Goal: Check status: Check status

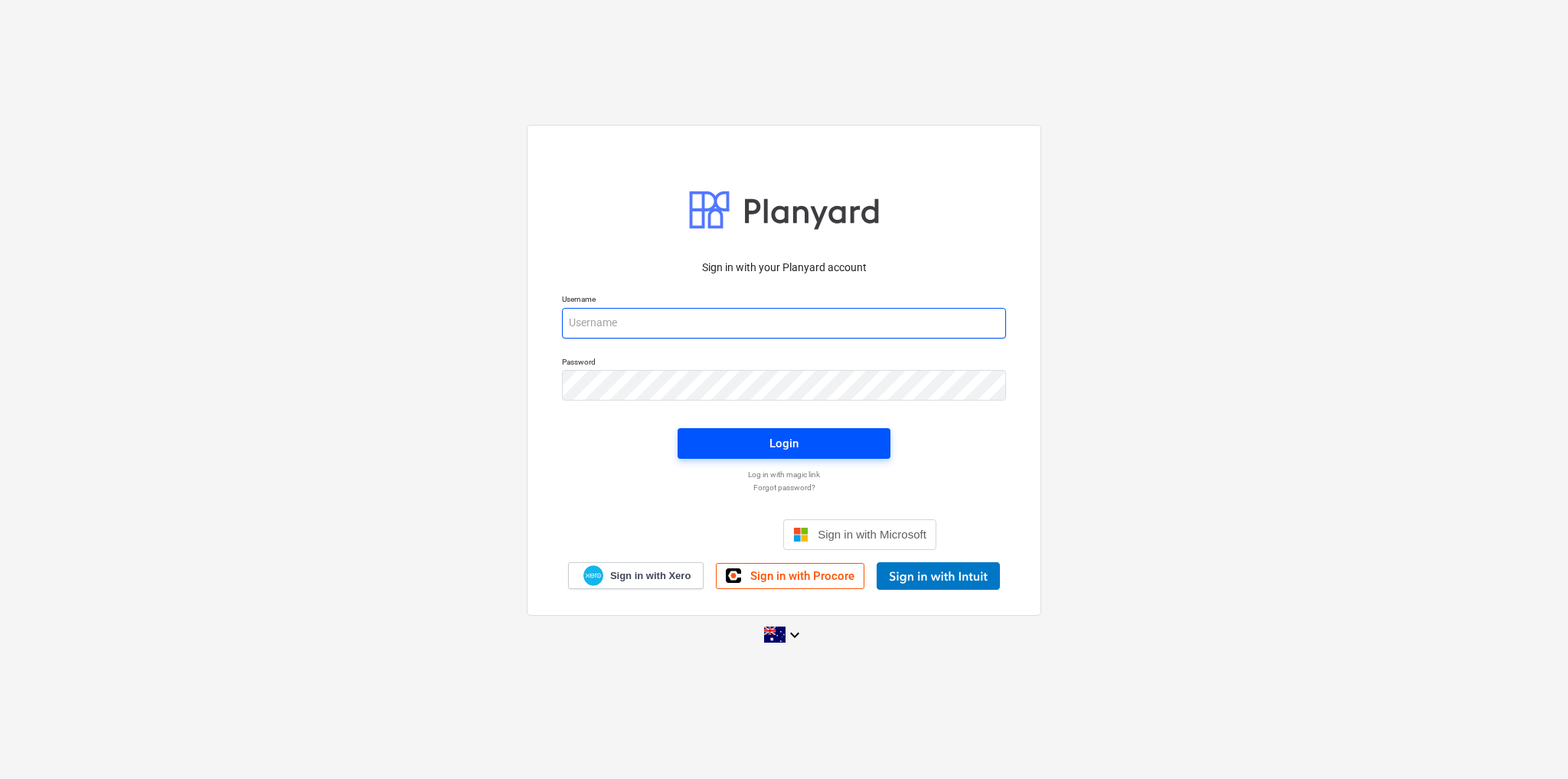
type input "[PERSON_NAME][EMAIL_ADDRESS][DOMAIN_NAME]"
click at [825, 438] on span "Login" at bounding box center [784, 443] width 176 height 20
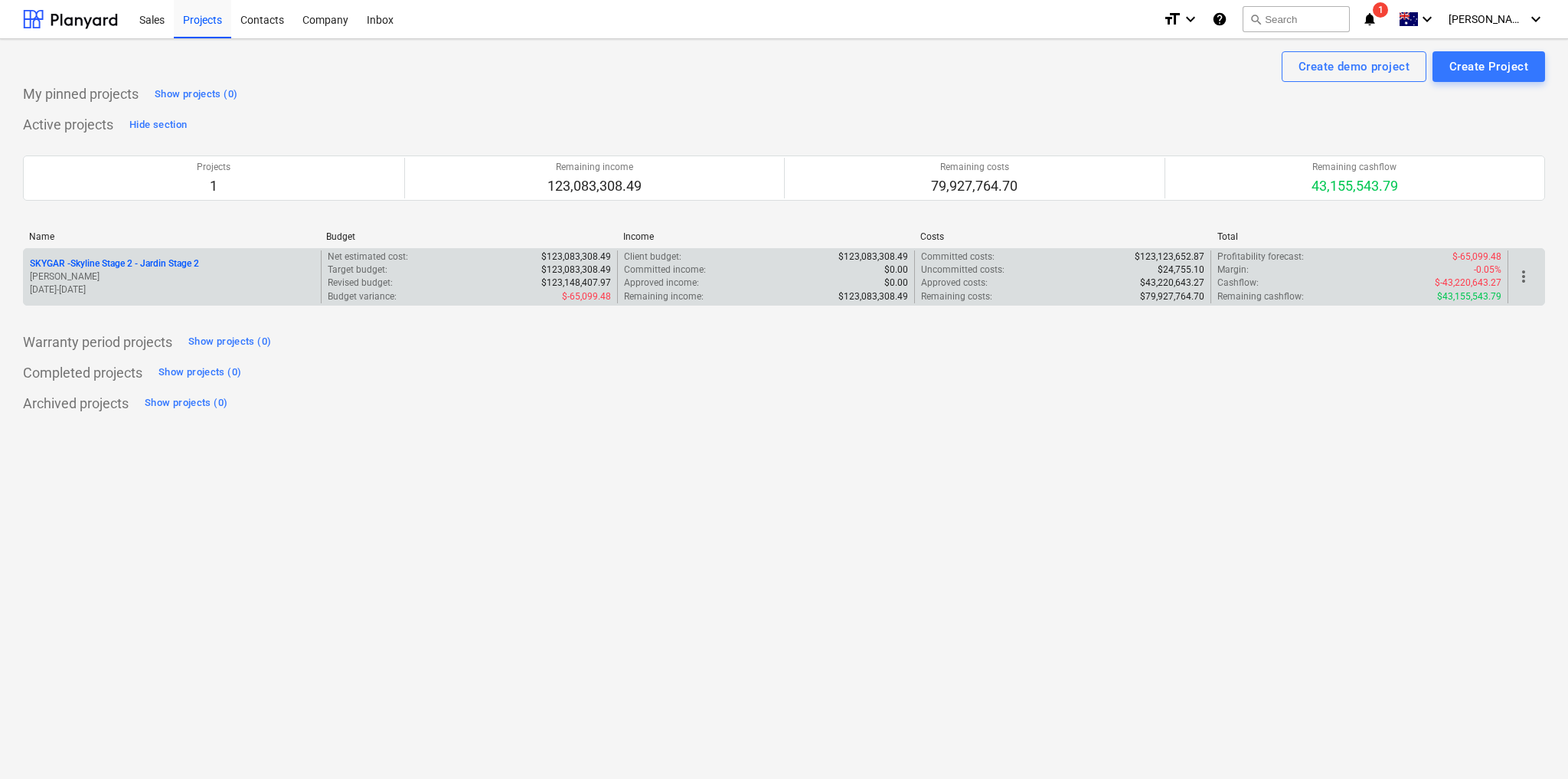
click at [183, 265] on p "SKYGAR - Skyline Stage 2 - Jardin Stage 2" at bounding box center [115, 264] width 169 height 13
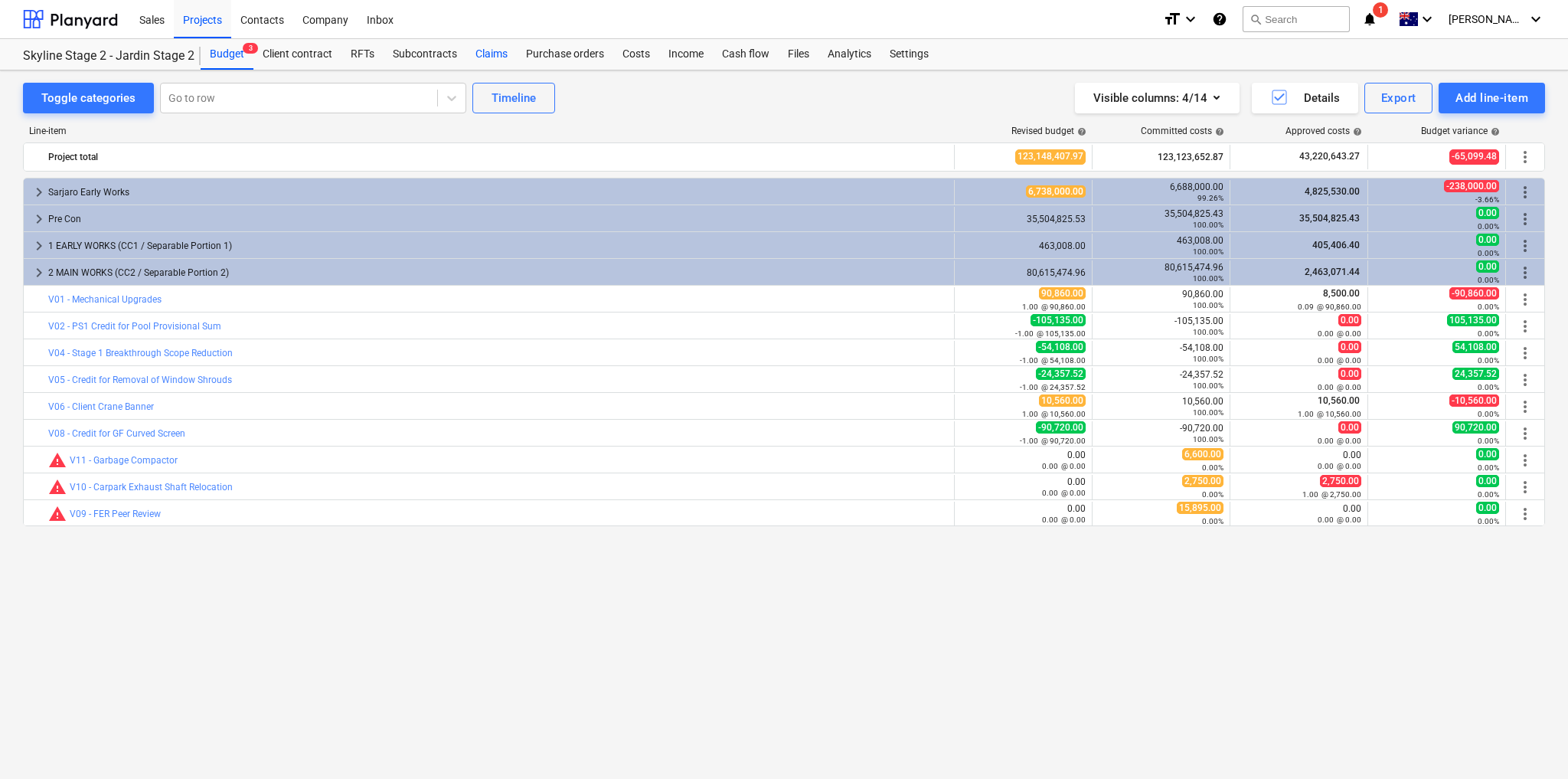
click at [481, 55] on div "Claims" at bounding box center [491, 54] width 50 height 30
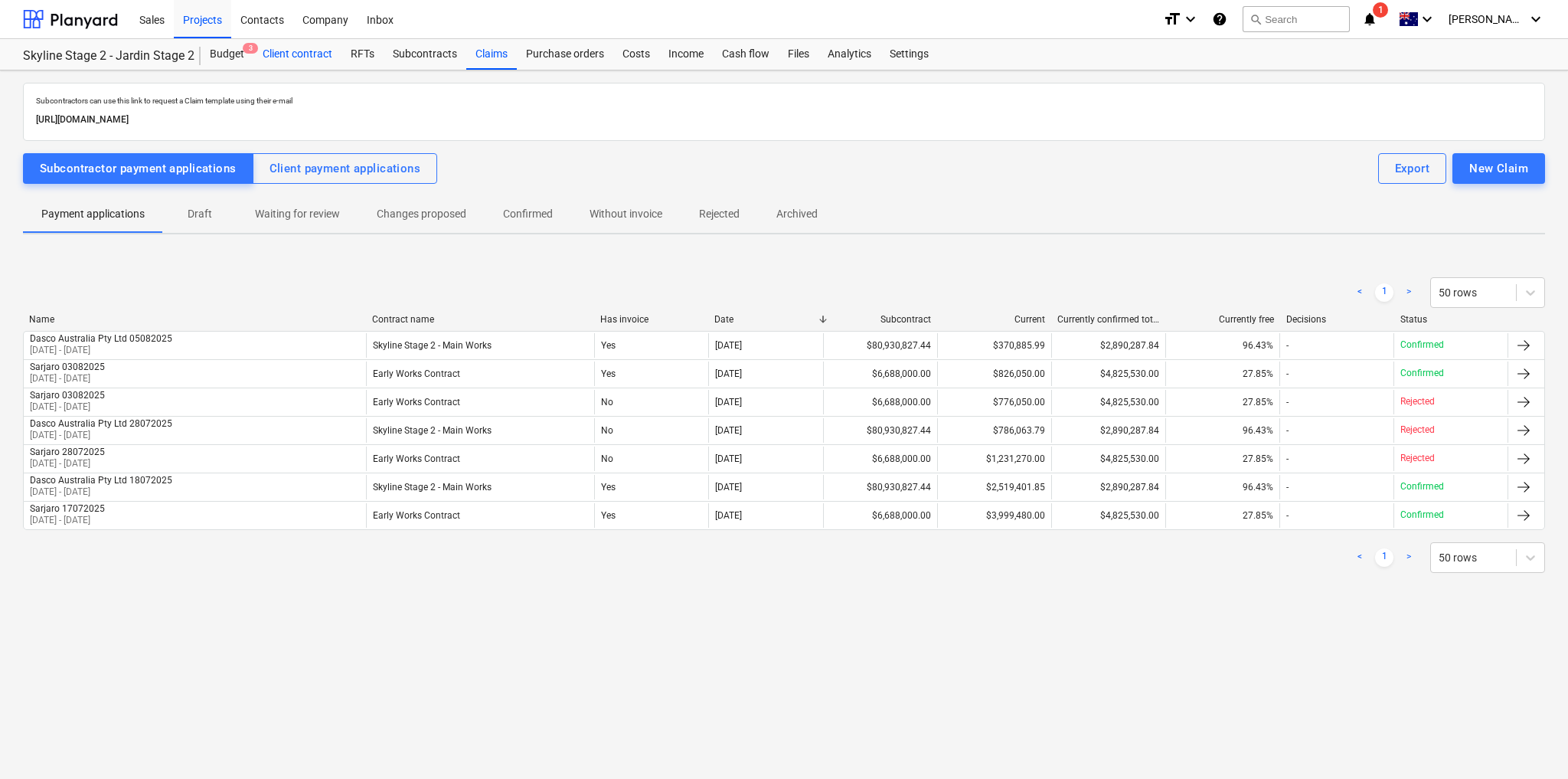
click at [315, 64] on div "Client contract" at bounding box center [297, 54] width 88 height 30
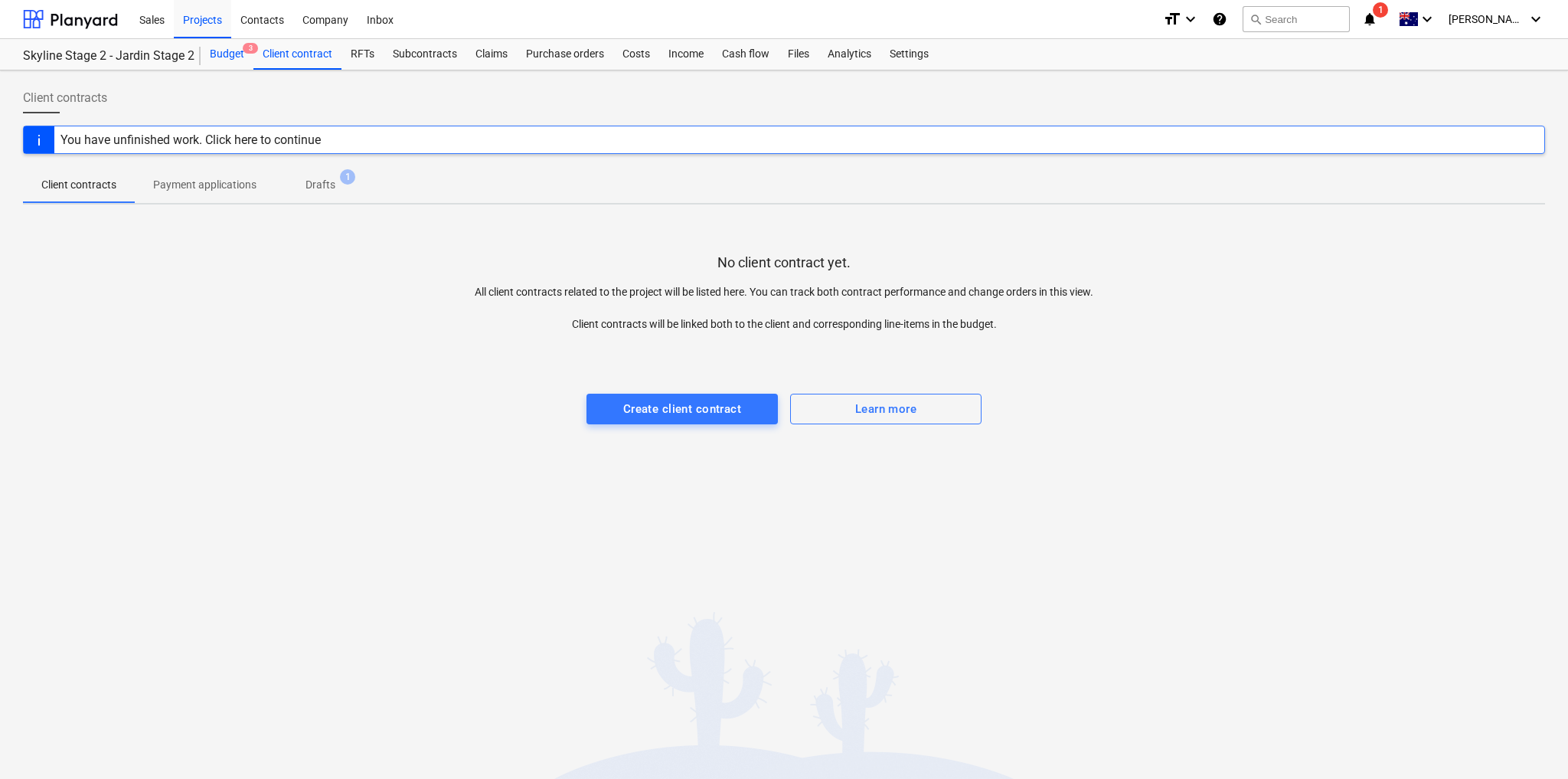
click at [224, 53] on div "Budget 3" at bounding box center [226, 54] width 53 height 30
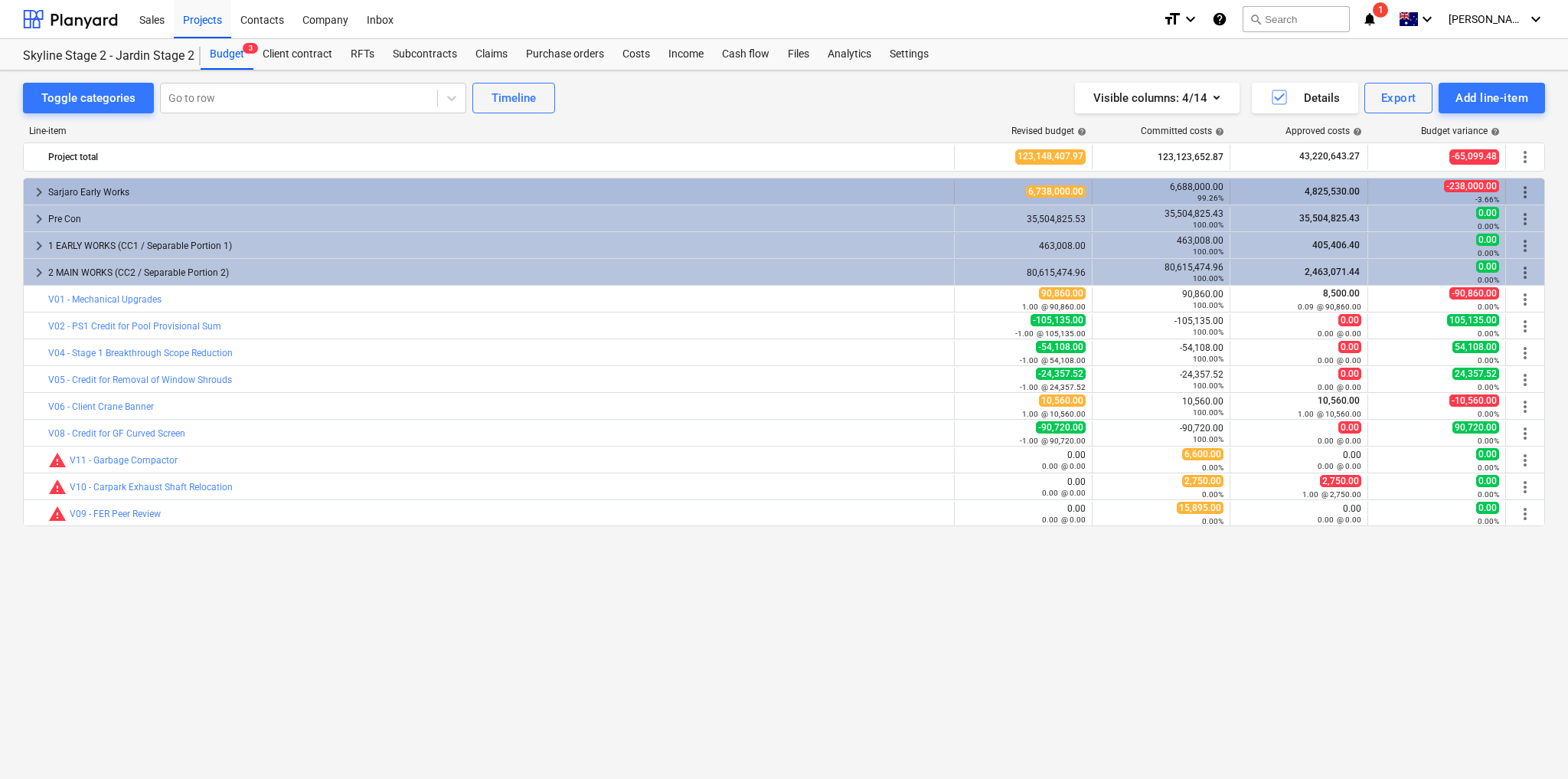
click at [107, 195] on div "Sarjaro Early Works" at bounding box center [498, 192] width 900 height 24
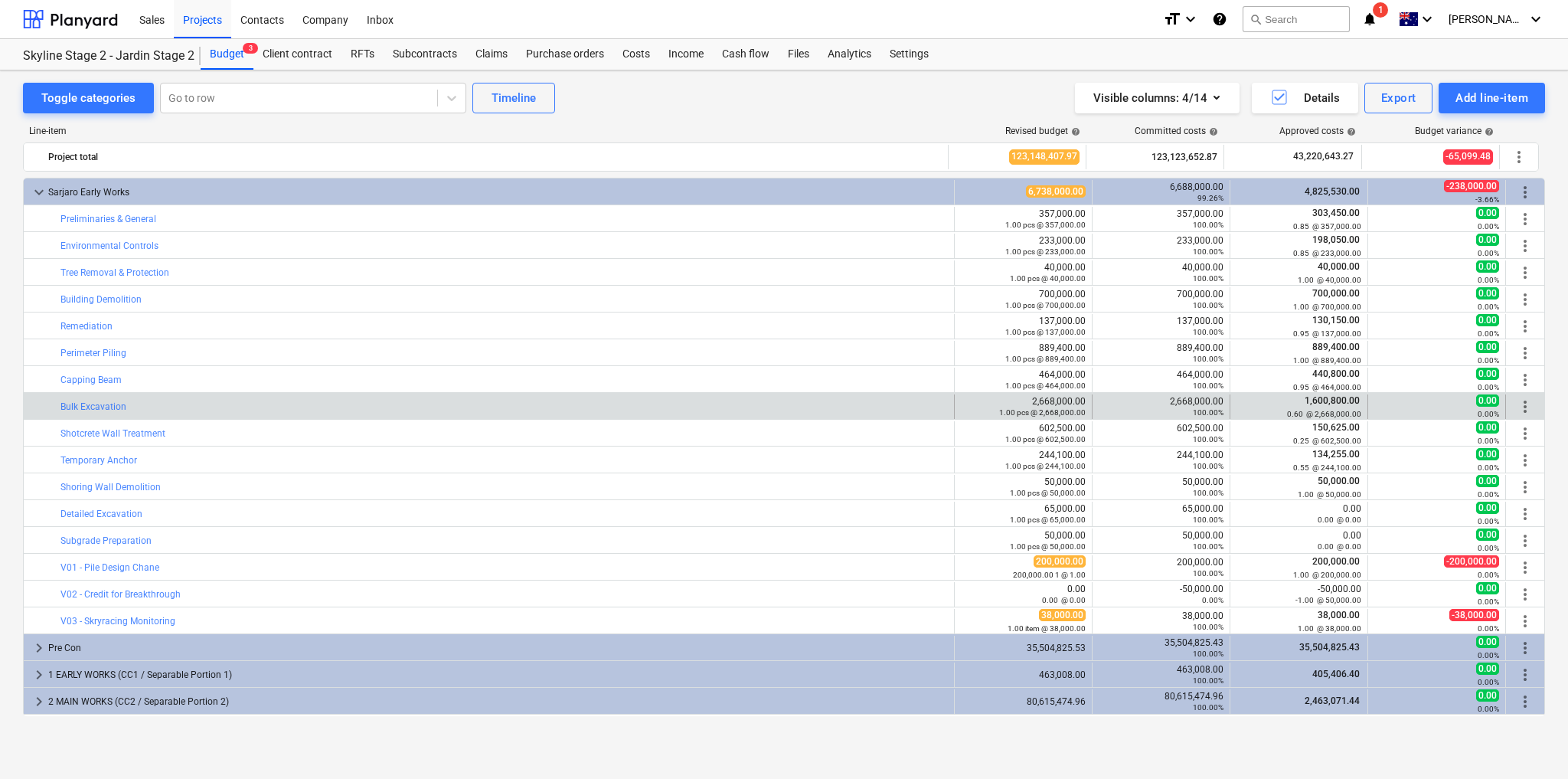
click at [1175, 404] on div "2,668,000.00 100.00%" at bounding box center [1161, 406] width 124 height 22
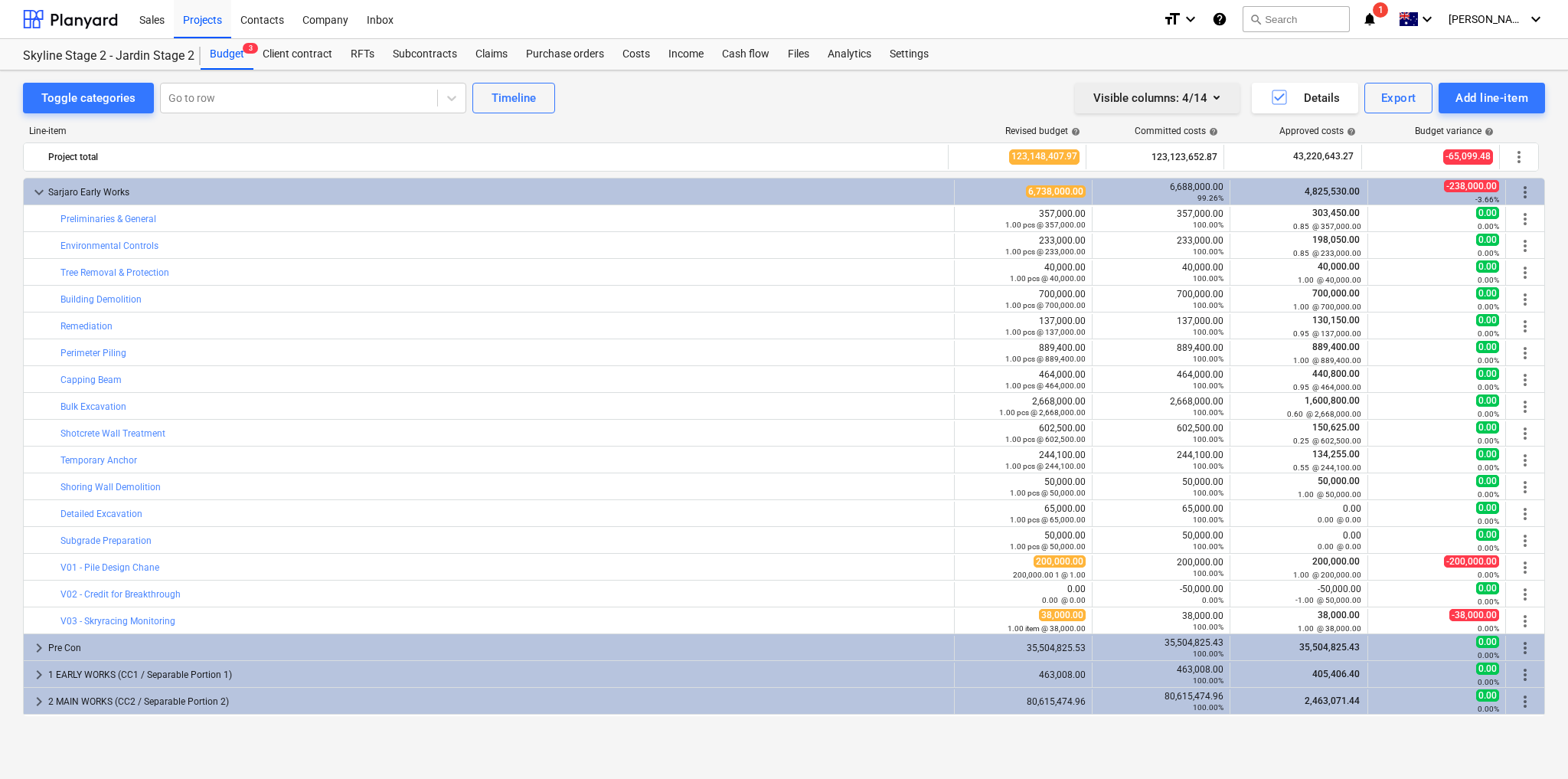
click at [1221, 105] on icon "button" at bounding box center [1216, 97] width 18 height 18
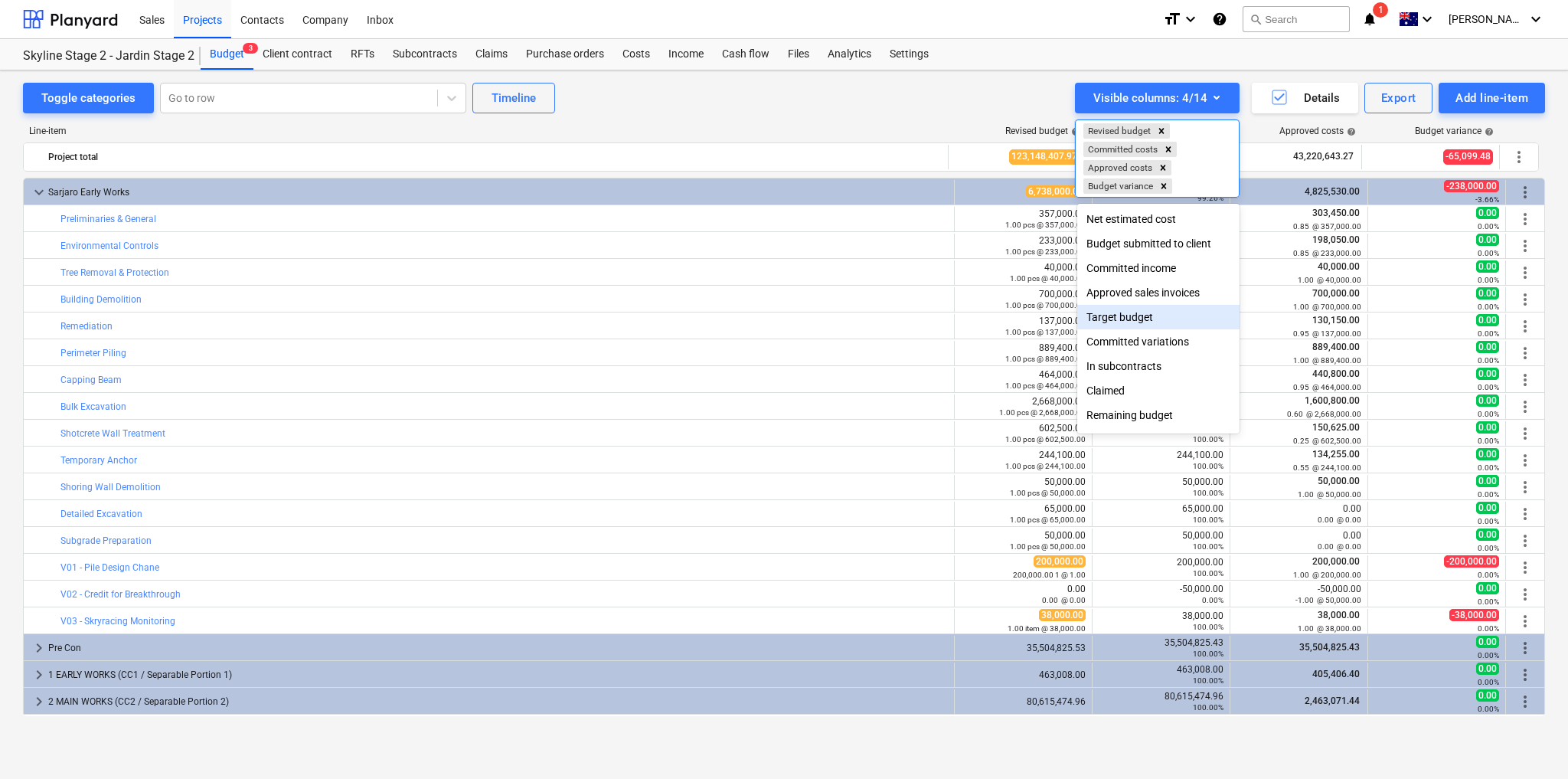
scroll to position [29, 0]
click at [1170, 398] on div "Remaining budget" at bounding box center [1158, 393] width 163 height 24
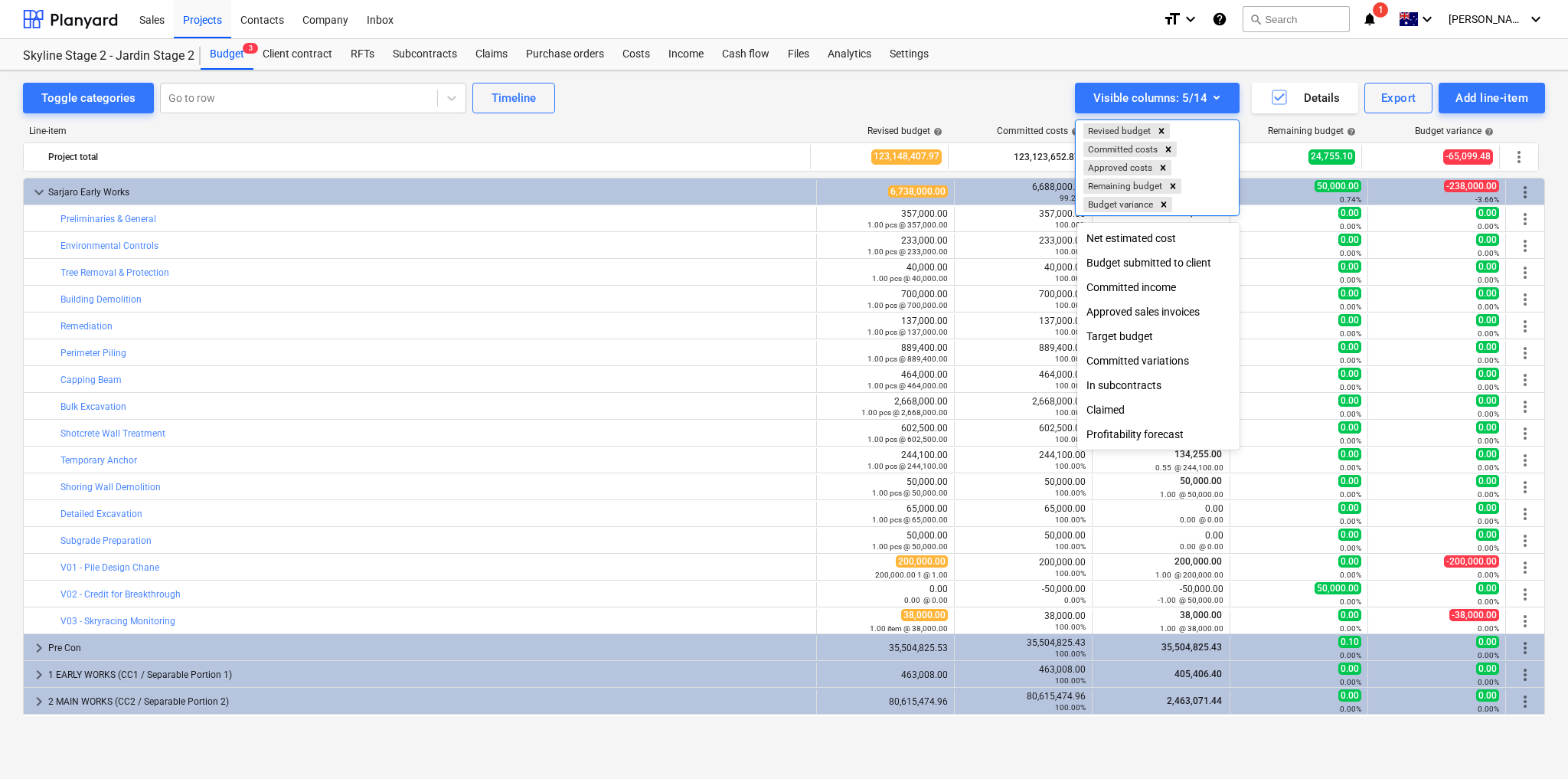
scroll to position [3, 0]
click at [1170, 188] on icon "Remove Remaining budget" at bounding box center [1173, 186] width 10 height 10
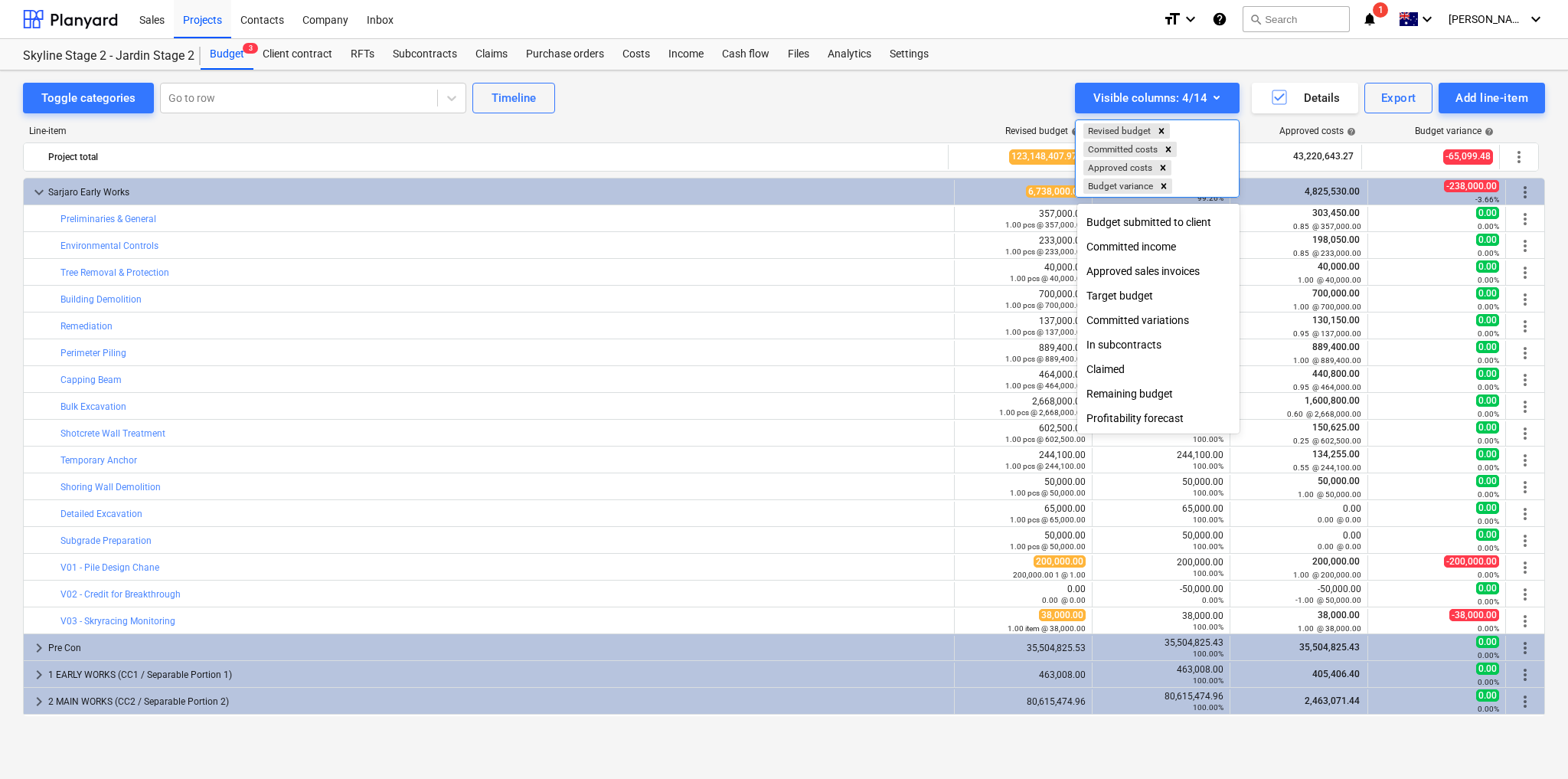
scroll to position [0, 0]
click at [876, 118] on div at bounding box center [784, 389] width 1568 height 779
